Goal: Find specific page/section: Find specific page/section

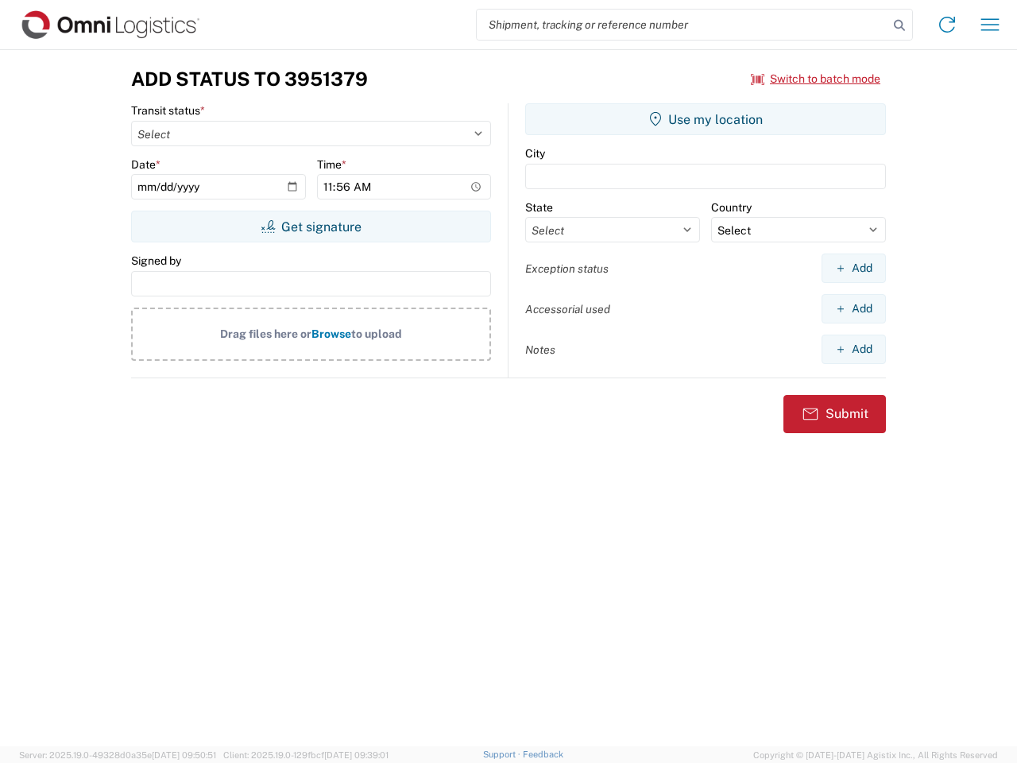
click at [683, 25] on input "search" at bounding box center [683, 25] width 412 height 30
click at [900, 25] on icon at bounding box center [900, 25] width 22 height 22
click at [947, 25] on icon at bounding box center [947, 24] width 25 height 25
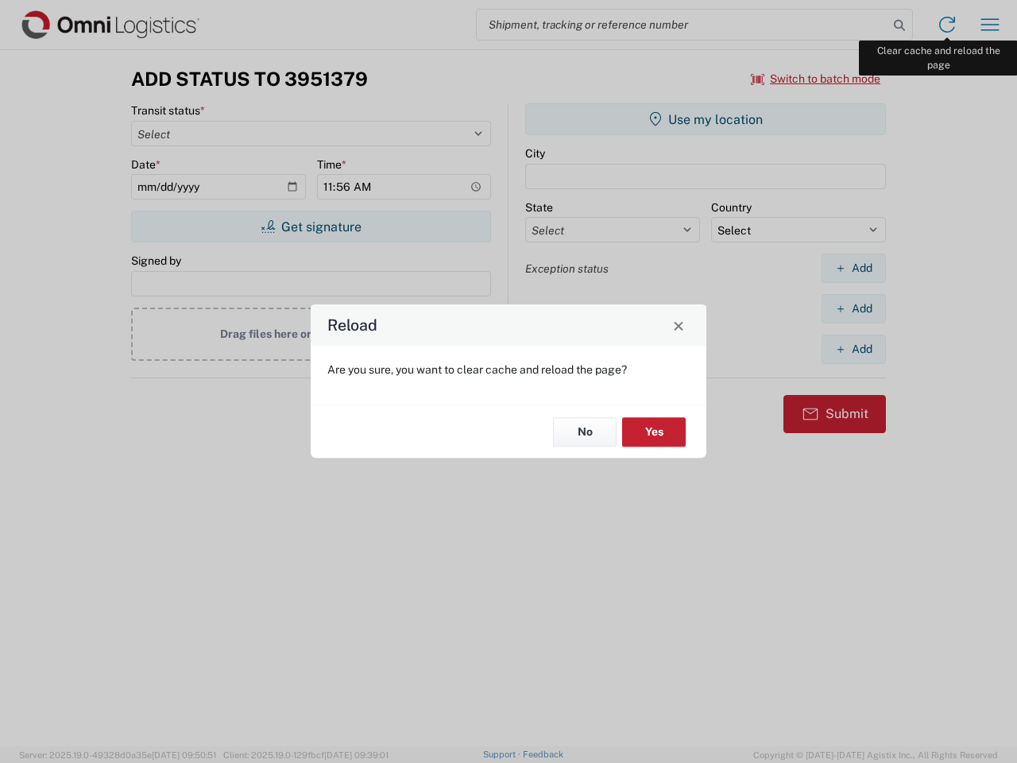
click at [990, 25] on div "Reload Are you sure, you want to clear cache and reload the page? No Yes" at bounding box center [508, 381] width 1017 height 763
click at [816, 79] on div "Reload Are you sure, you want to clear cache and reload the page? No Yes" at bounding box center [508, 381] width 1017 height 763
click at [311, 227] on div "Reload Are you sure, you want to clear cache and reload the page? No Yes" at bounding box center [508, 381] width 1017 height 763
click at [706, 119] on div "Reload Are you sure, you want to clear cache and reload the page? No Yes" at bounding box center [508, 381] width 1017 height 763
click at [854, 268] on div "Reload Are you sure, you want to clear cache and reload the page? No Yes" at bounding box center [508, 381] width 1017 height 763
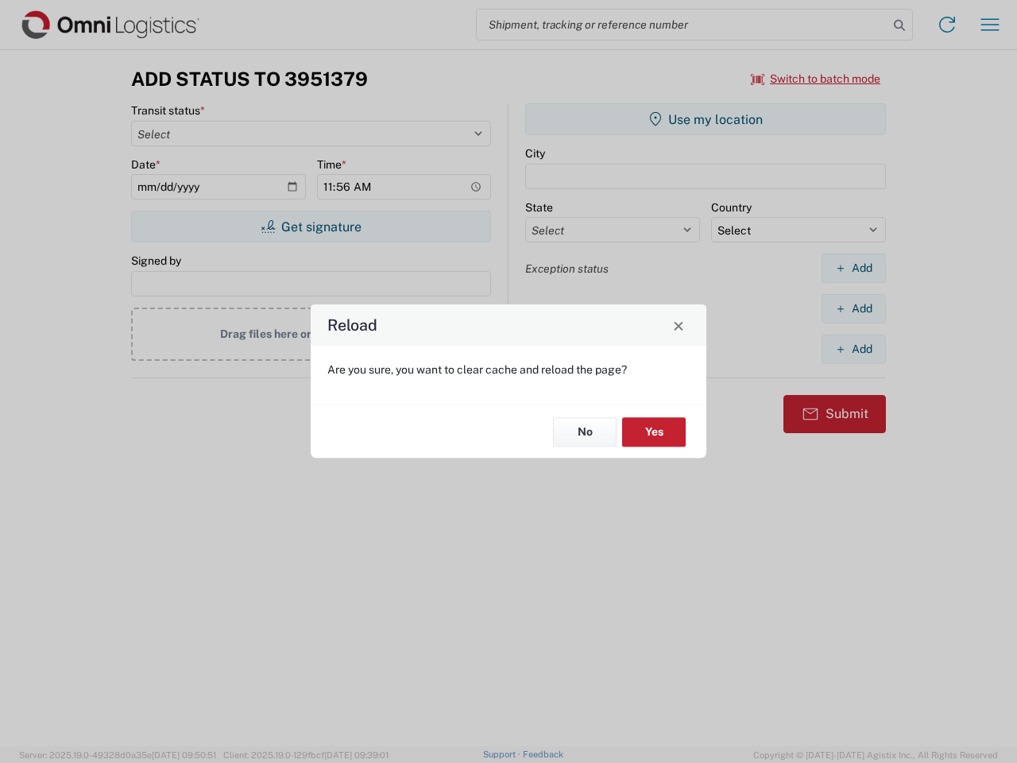
click at [854, 308] on div "Reload Are you sure, you want to clear cache and reload the page? No Yes" at bounding box center [508, 381] width 1017 height 763
click at [854, 349] on div "Reload Are you sure, you want to clear cache and reload the page? No Yes" at bounding box center [508, 381] width 1017 height 763
